Goal: Task Accomplishment & Management: Manage account settings

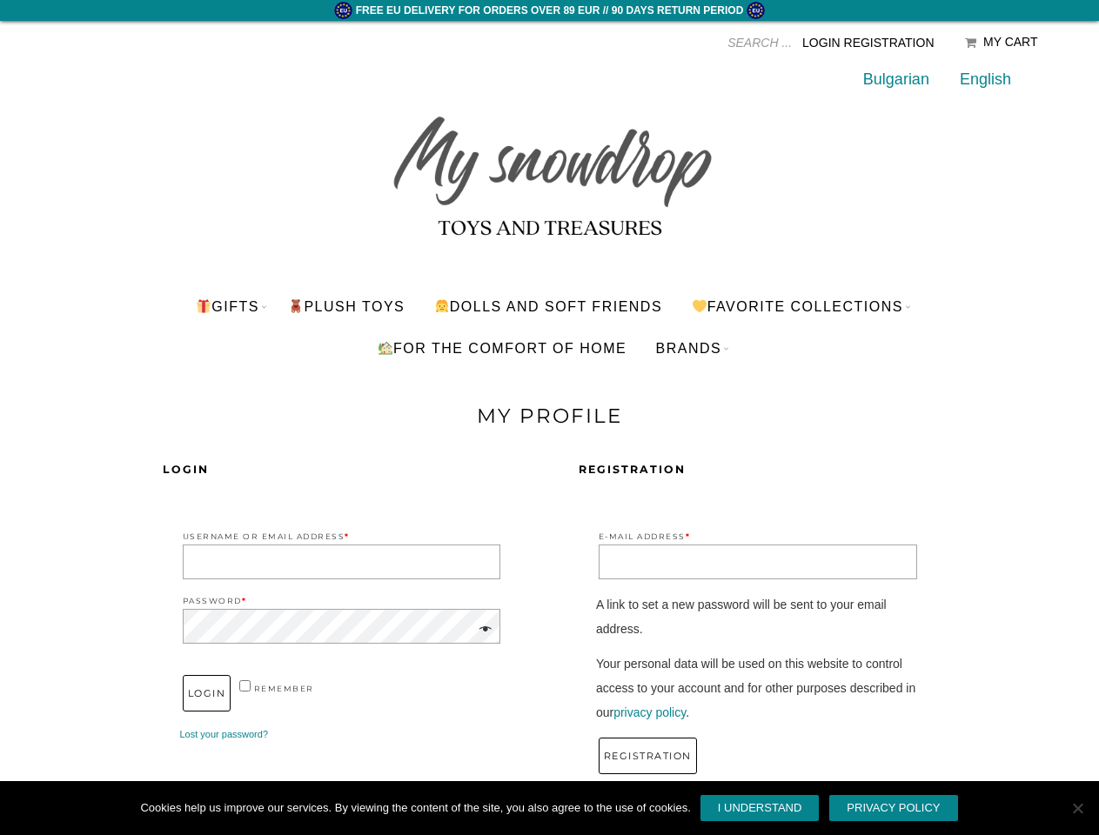
click at [549, 432] on div "Login Username or Email Address * Password * remember Login Lost your password?…" at bounding box center [549, 623] width 1009 height 391
click at [671, 43] on input "Products search" at bounding box center [639, 43] width 305 height 26
click at [804, 306] on link "Favorite Collections" at bounding box center [797, 306] width 238 height 42
click at [692, 348] on link "BRANDS" at bounding box center [689, 348] width 92 height 42
click at [482, 630] on span at bounding box center [483, 630] width 20 height 24
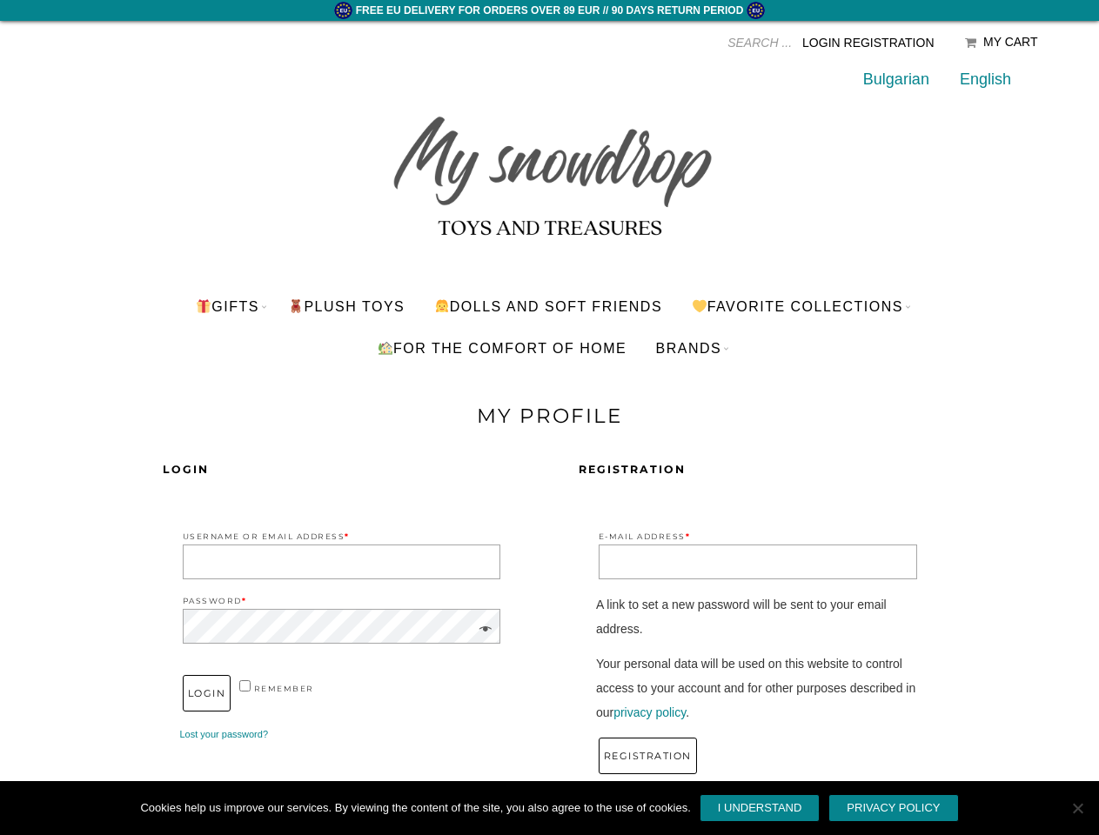
click at [760, 808] on link "I understand" at bounding box center [760, 809] width 121 height 28
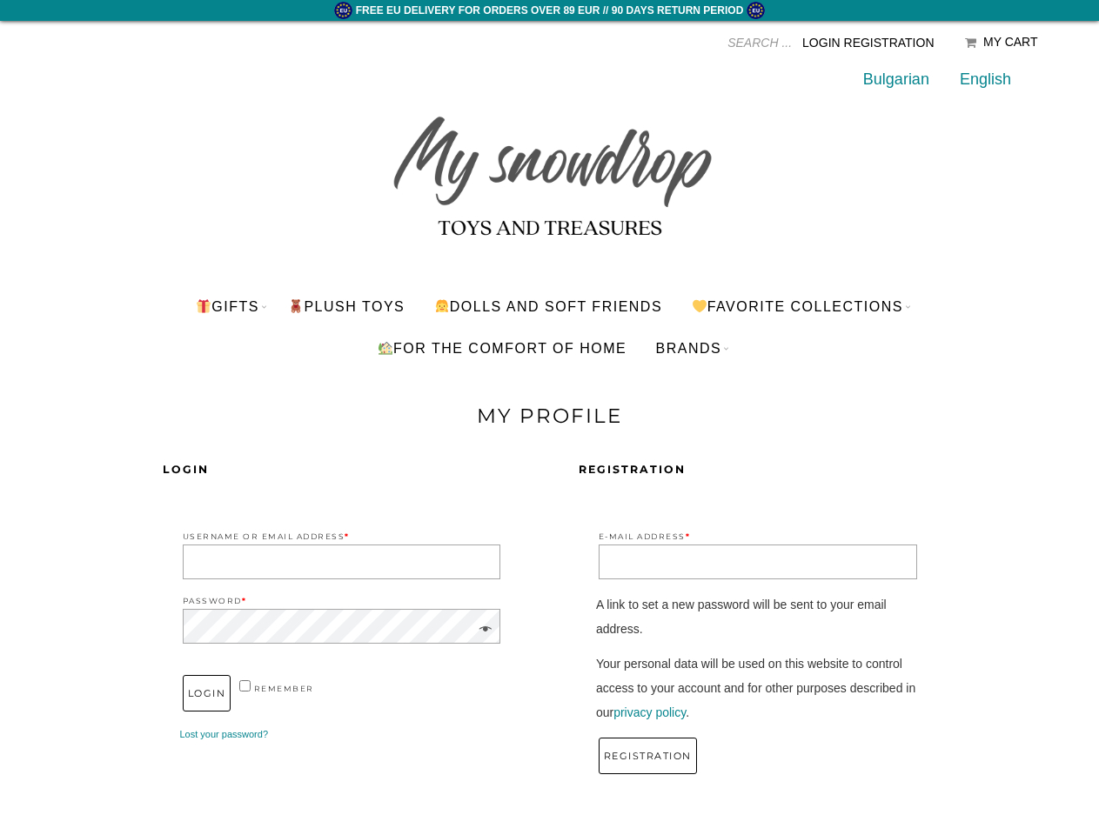
click at [1077, 808] on span "Cookie Notice" at bounding box center [1077, 808] width 17 height 17
